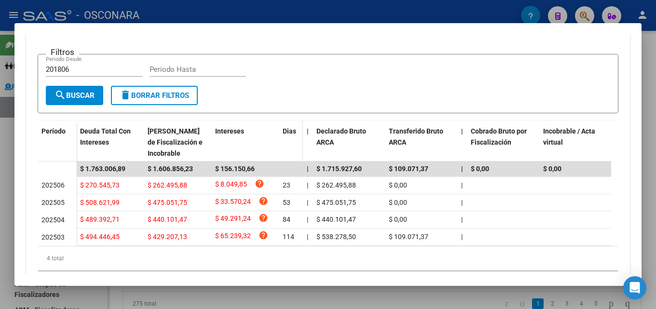
scroll to position [222, 0]
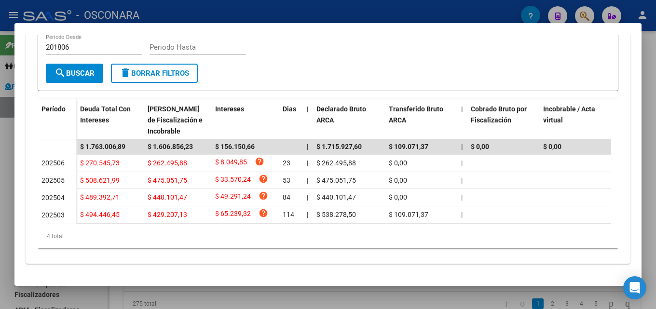
click at [413, 298] on div at bounding box center [328, 154] width 656 height 309
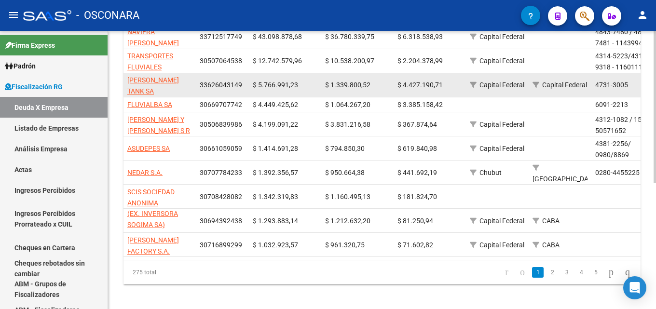
scroll to position [230, 0]
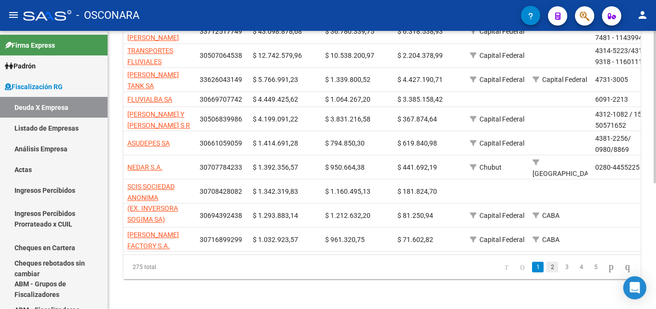
click at [547, 267] on link "2" at bounding box center [553, 267] width 12 height 11
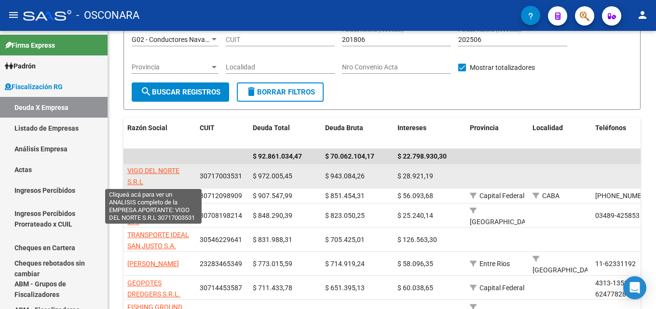
scroll to position [0, 0]
drag, startPoint x: 147, startPoint y: 182, endPoint x: 127, endPoint y: 172, distance: 22.2
click at [127, 172] on app-link-go-to "VIGO DEL NORTE S.R.L" at bounding box center [159, 177] width 65 height 22
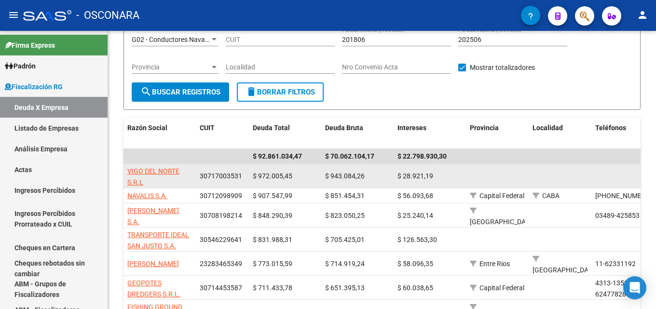
copy span "VIGO DEL NORTE S.R.L"
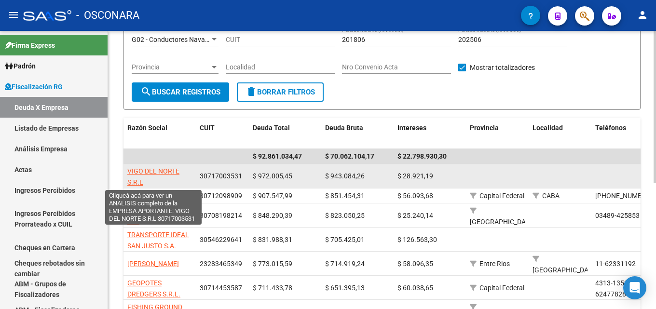
click at [144, 175] on span "VIGO DEL NORTE S.R.L" at bounding box center [153, 176] width 52 height 19
copy span "VIGO DEL NORTE S.R.L"
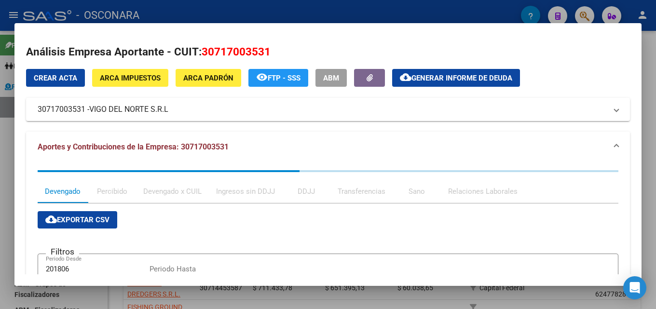
click at [205, 77] on span "ARCA Padrón" at bounding box center [208, 78] width 50 height 9
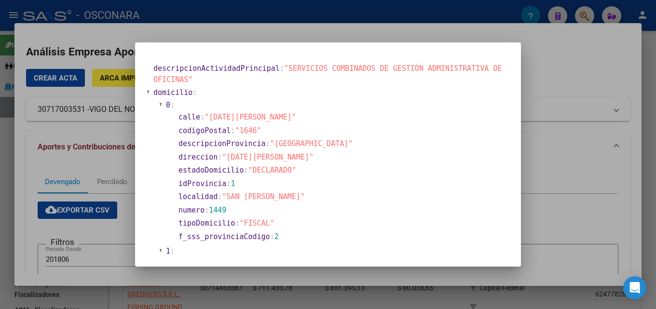
click at [538, 165] on div at bounding box center [328, 154] width 656 height 309
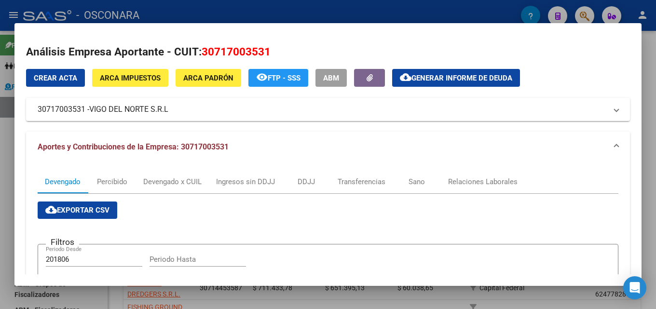
click at [656, 124] on div at bounding box center [328, 154] width 656 height 309
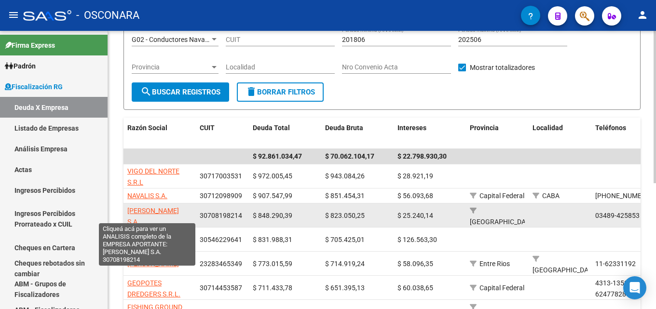
drag, startPoint x: 184, startPoint y: 216, endPoint x: 130, endPoint y: 215, distance: 54.1
click at [130, 215] on div "[PERSON_NAME] S.A." at bounding box center [159, 216] width 65 height 20
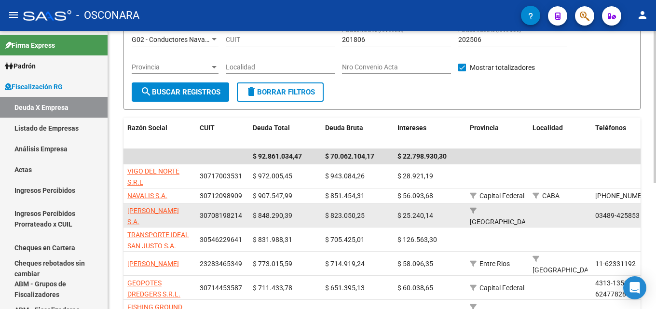
click at [131, 215] on span "[PERSON_NAME] S.A." at bounding box center [153, 216] width 52 height 19
copy span "RROYO S.A."
type textarea "30708198214"
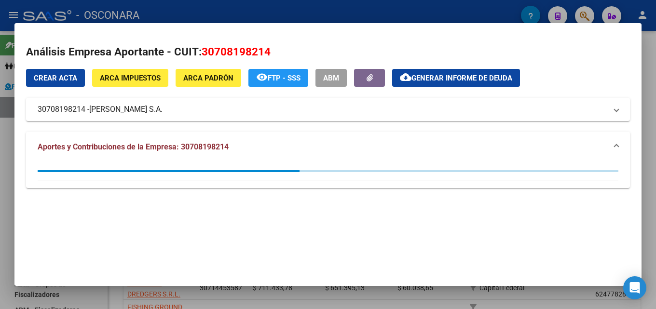
click at [196, 75] on span "ARCA Padrón" at bounding box center [208, 78] width 50 height 9
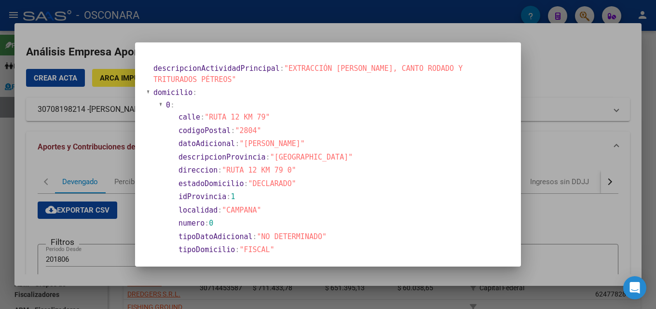
click at [580, 128] on div at bounding box center [328, 154] width 656 height 309
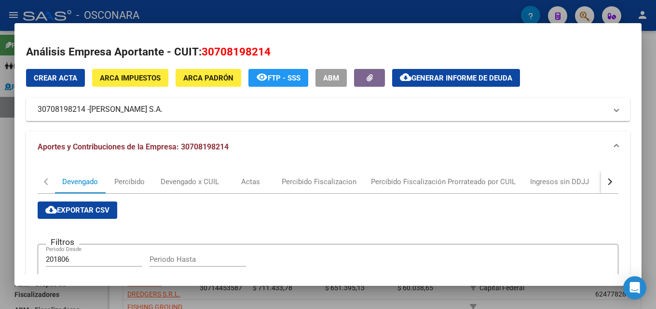
click at [656, 103] on div at bounding box center [328, 154] width 656 height 309
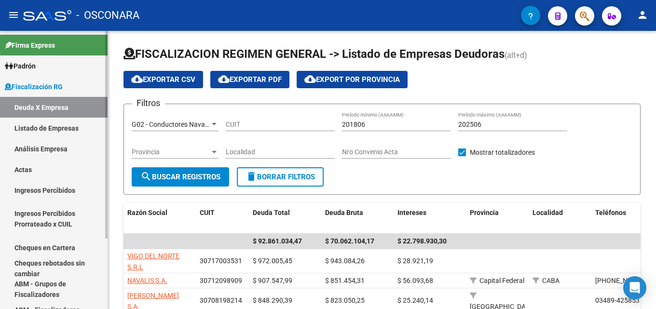
click at [40, 146] on link "Análisis Empresa" at bounding box center [54, 149] width 108 height 21
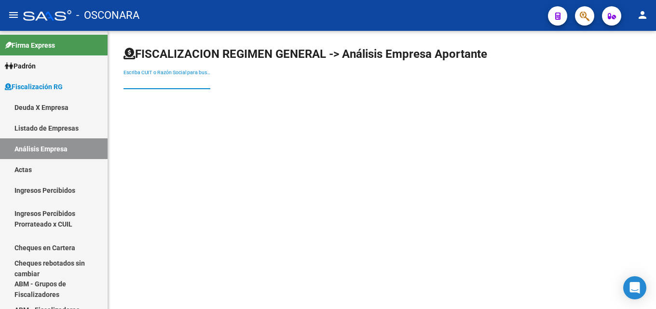
click at [198, 81] on input "Escriba CUIT o Razón Social para buscar" at bounding box center [167, 82] width 87 height 8
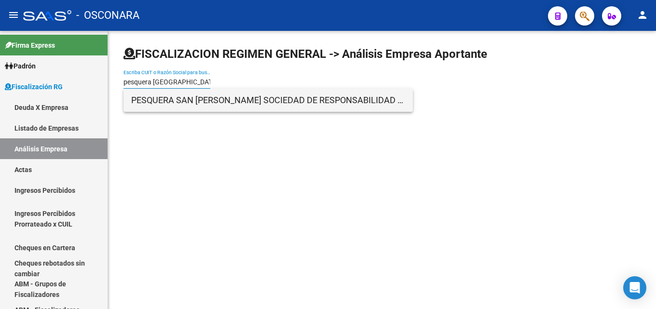
type input "pesquera [GEOGRAPHIC_DATA][PERSON_NAME]"
click at [217, 104] on span "PESQUERA SAN [PERSON_NAME] SOCIEDAD DE RESPONSABILIDAD LIMITADA" at bounding box center [268, 100] width 274 height 23
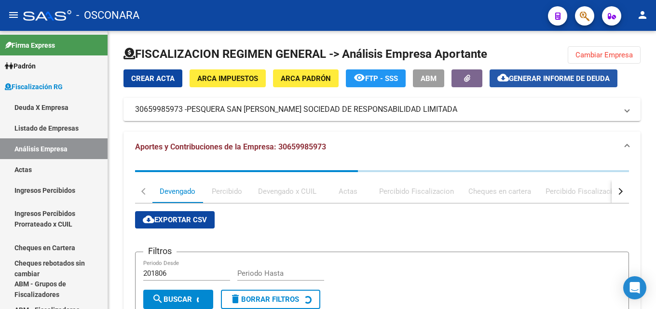
click at [541, 81] on span "Generar informe de deuda" at bounding box center [559, 78] width 101 height 9
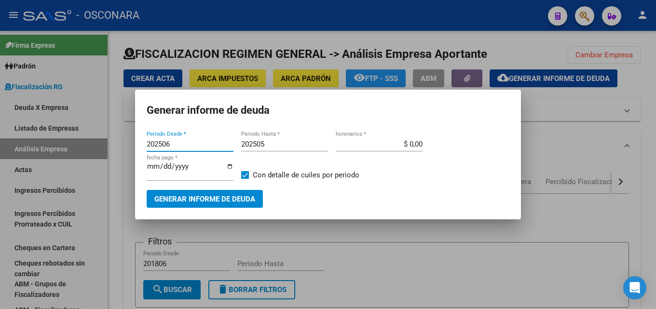
drag, startPoint x: 165, startPoint y: 145, endPoint x: 13, endPoint y: 149, distance: 152.1
click at [15, 149] on div "Generar informe de deuda 202506 Periodo Desde * 202505 Periodo Hasta * $ 0,00 h…" at bounding box center [328, 154] width 656 height 309
type input "202501"
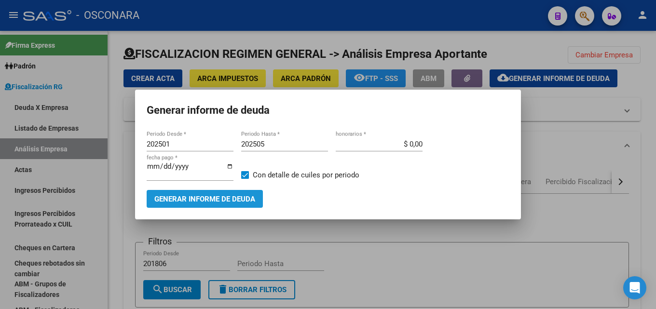
click at [176, 195] on span "Generar informe de deuda" at bounding box center [204, 199] width 101 height 9
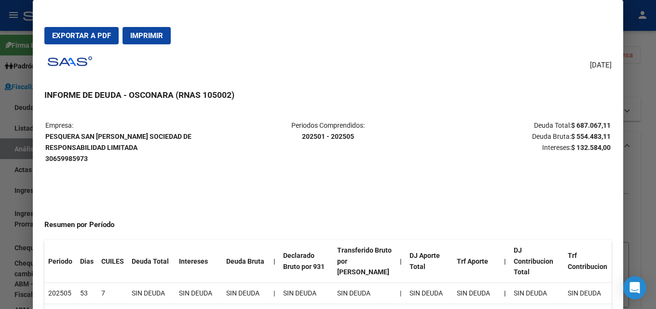
click at [80, 37] on span "Exportar a PDF" at bounding box center [81, 35] width 59 height 9
click at [653, 146] on div at bounding box center [328, 154] width 656 height 309
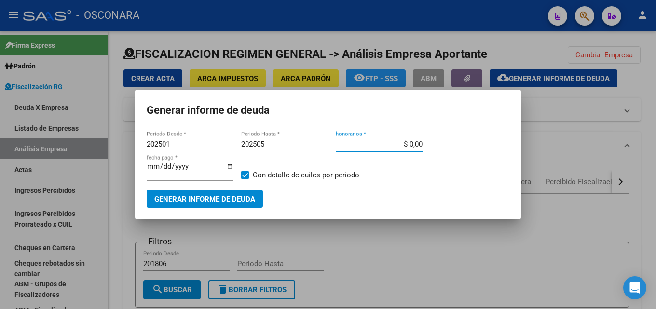
drag, startPoint x: 400, startPoint y: 142, endPoint x: 493, endPoint y: 151, distance: 93.6
click at [483, 143] on div "202501 Periodo Desde * 202505 Periodo Hasta * $ 0,00 honorarios * [DATE] fecha …" at bounding box center [328, 163] width 363 height 53
type input "$ 15,00"
click at [147, 166] on input "[DATE]" at bounding box center [190, 170] width 87 height 15
type input "[DATE]"
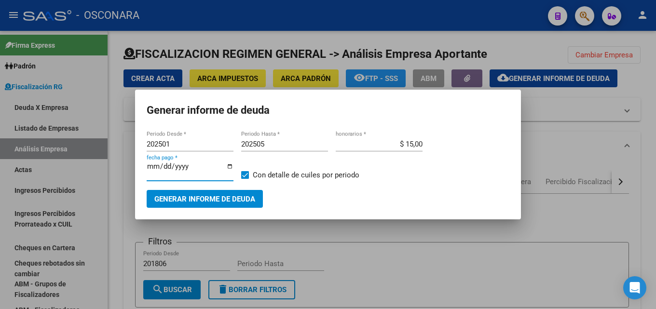
click at [179, 204] on button "Generar informe de deuda" at bounding box center [205, 199] width 116 height 18
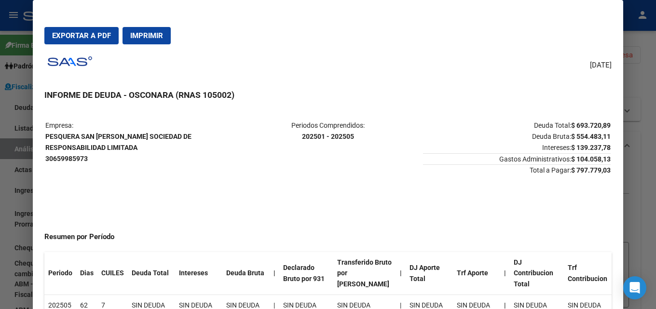
click at [95, 39] on span "Exportar a PDF" at bounding box center [81, 35] width 59 height 9
click at [656, 108] on div at bounding box center [328, 154] width 656 height 309
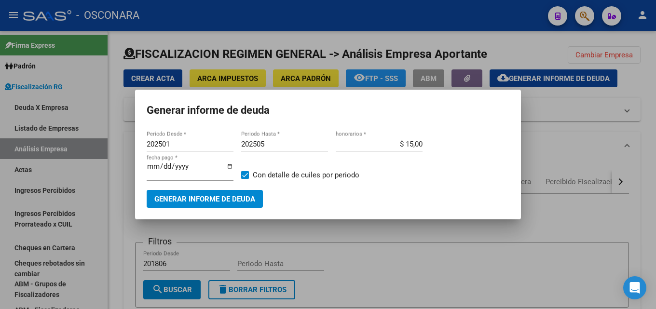
click at [325, 237] on div at bounding box center [328, 154] width 656 height 309
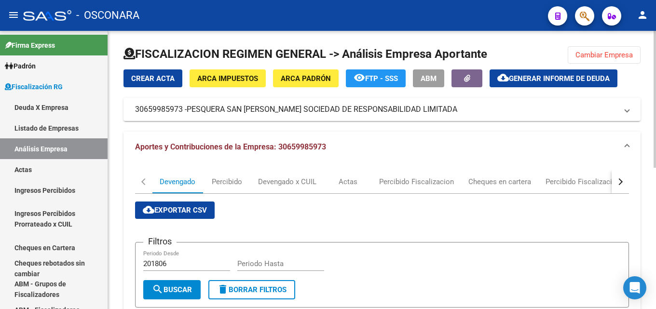
drag, startPoint x: 630, startPoint y: 185, endPoint x: 621, endPoint y: 183, distance: 9.4
click at [620, 182] on div "button" at bounding box center [619, 182] width 7 height 7
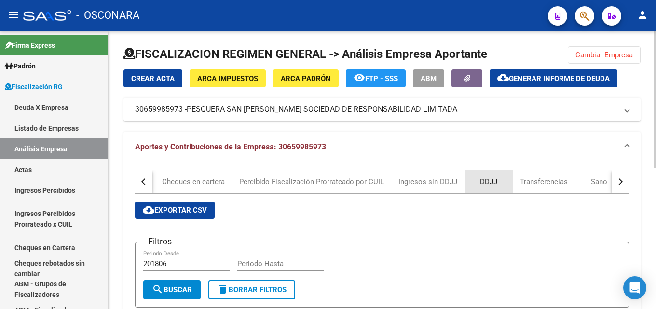
click at [492, 180] on div "DDJJ" at bounding box center [488, 182] width 17 height 11
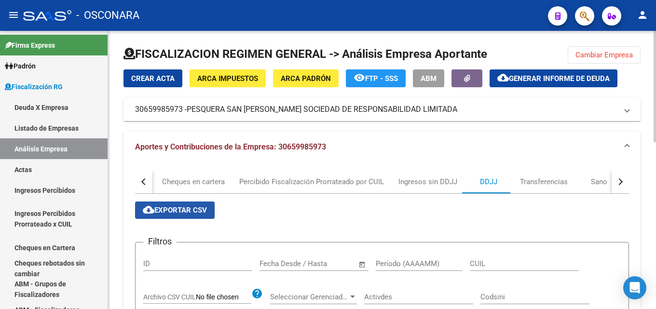
click at [195, 214] on span "cloud_download Exportar CSV" at bounding box center [175, 210] width 64 height 9
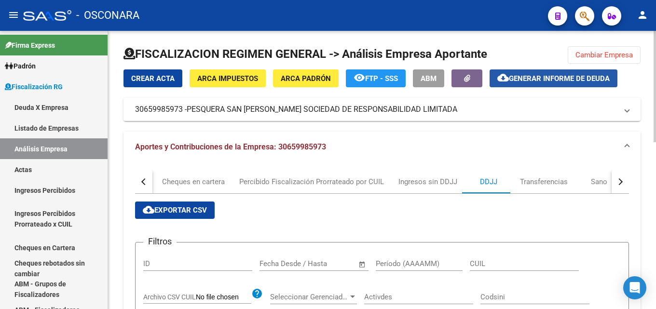
click at [492, 75] on button "cloud_download Generar informe de deuda" at bounding box center [554, 79] width 128 height 18
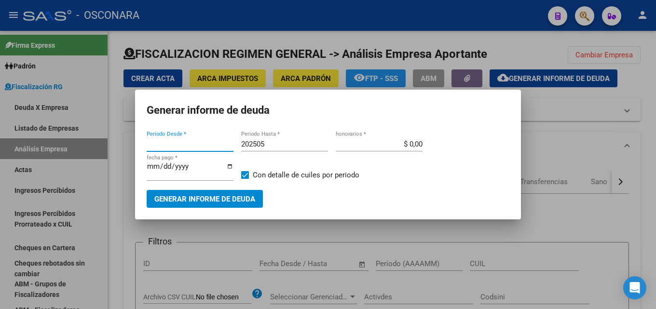
type input "202506"
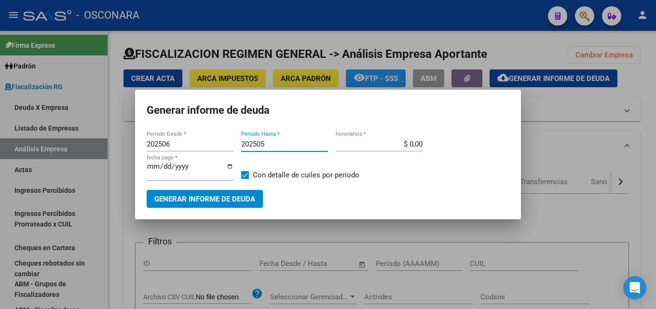
click at [276, 145] on input "202505" at bounding box center [284, 144] width 87 height 9
type input "202506"
drag, startPoint x: 0, startPoint y: 143, endPoint x: 0, endPoint y: 136, distance: 7.2
click at [0, 142] on div "Generar informe de deuda 202506 Periodo Desde * 202506 Periodo Hasta * $ 0,00 h…" at bounding box center [328, 154] width 656 height 309
type input "202501"
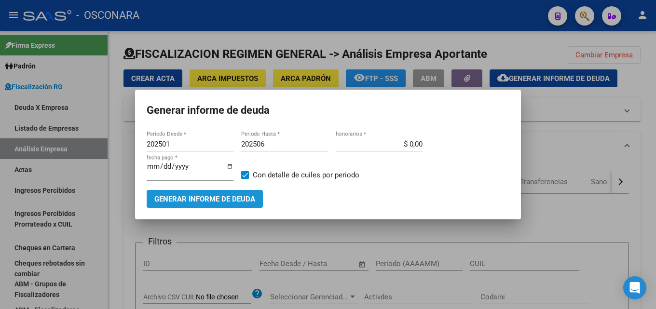
click at [174, 200] on span "Generar informe de deuda" at bounding box center [204, 199] width 101 height 9
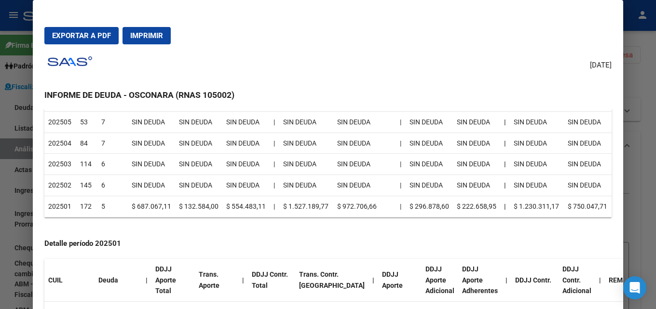
scroll to position [193, 0]
